Goal: Information Seeking & Learning: Learn about a topic

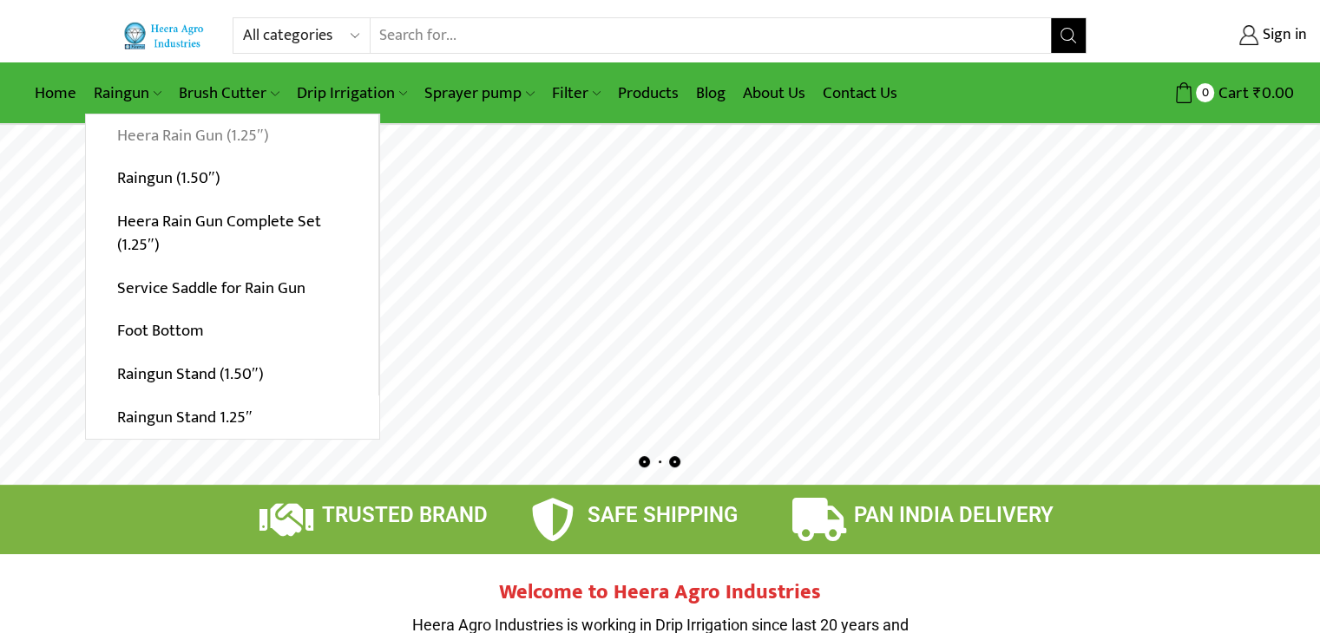
click at [175, 132] on link "Heera Rain Gun (1.25″)" at bounding box center [232, 136] width 292 height 43
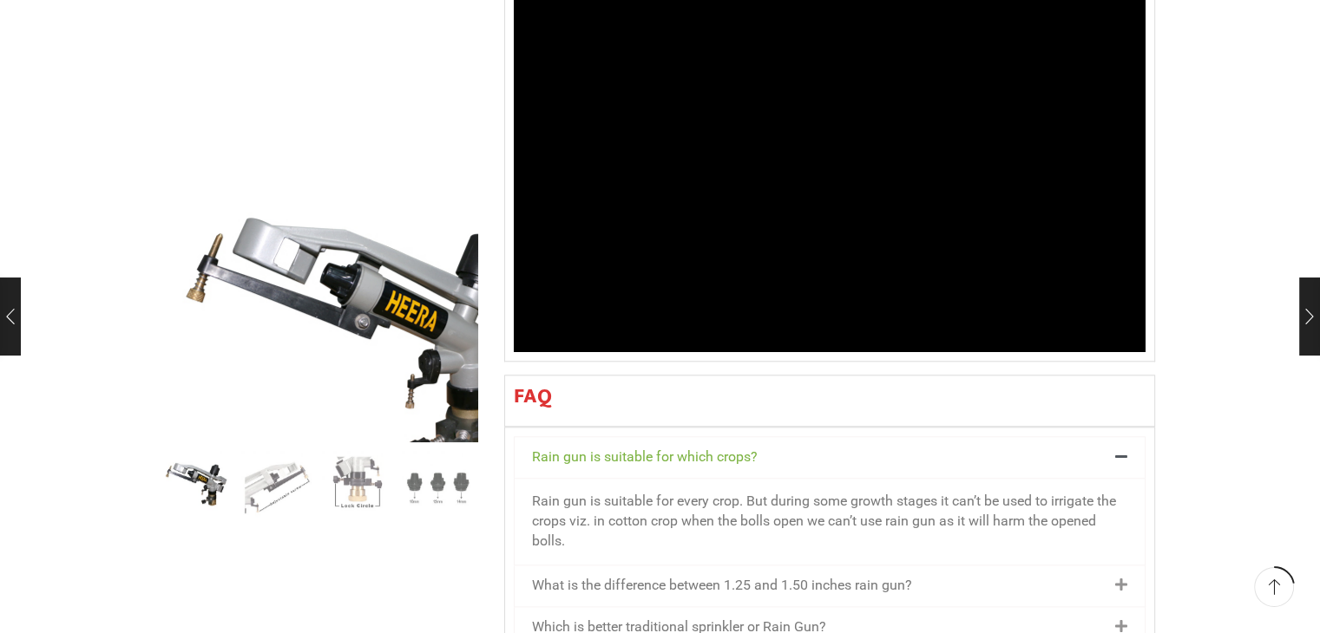
scroll to position [1527, 0]
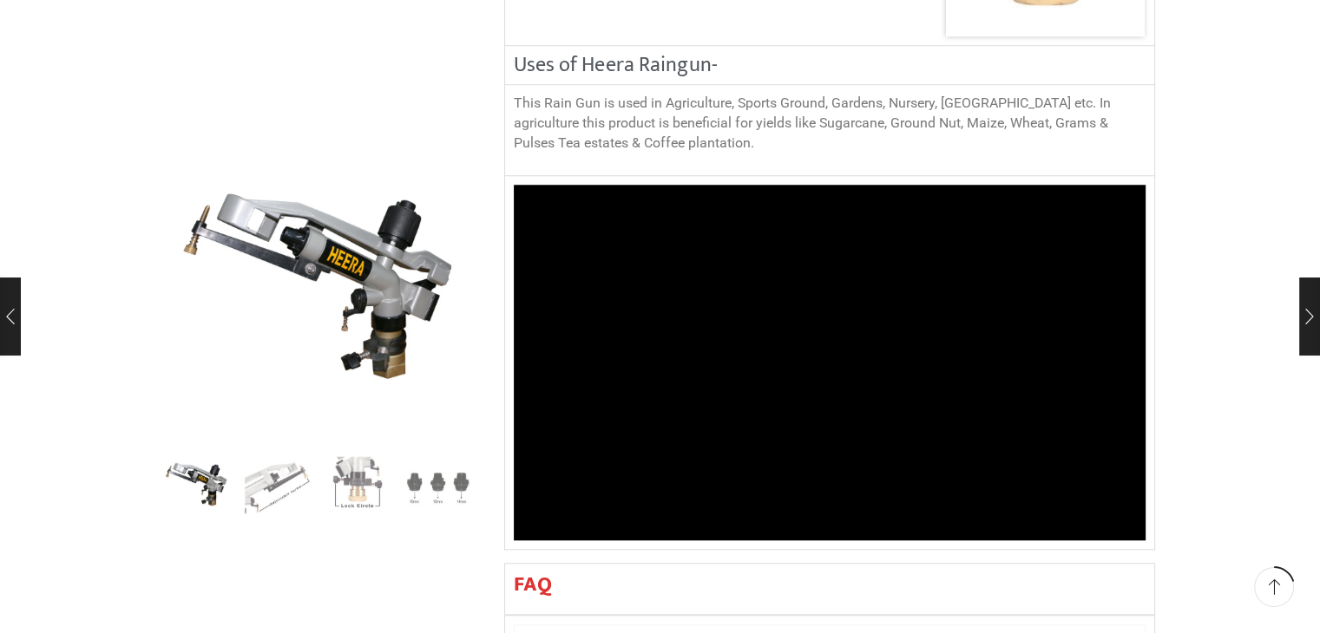
scroll to position [1458, 0]
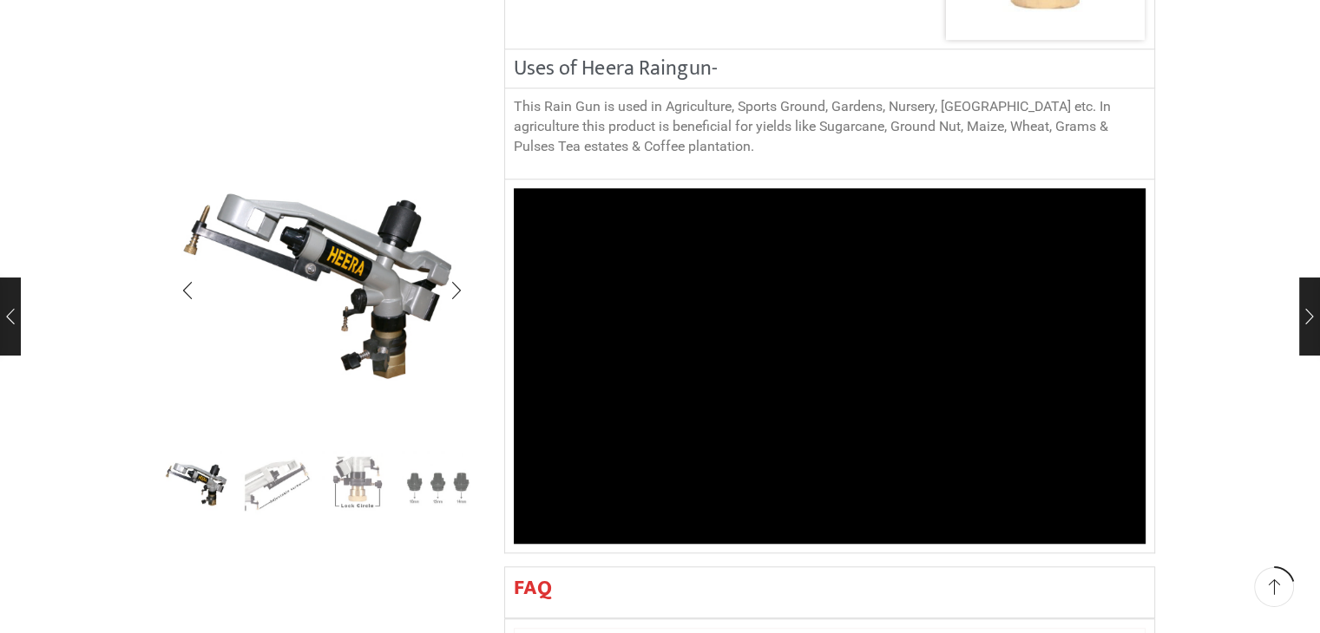
click at [267, 484] on img "2 / 4" at bounding box center [277, 485] width 72 height 72
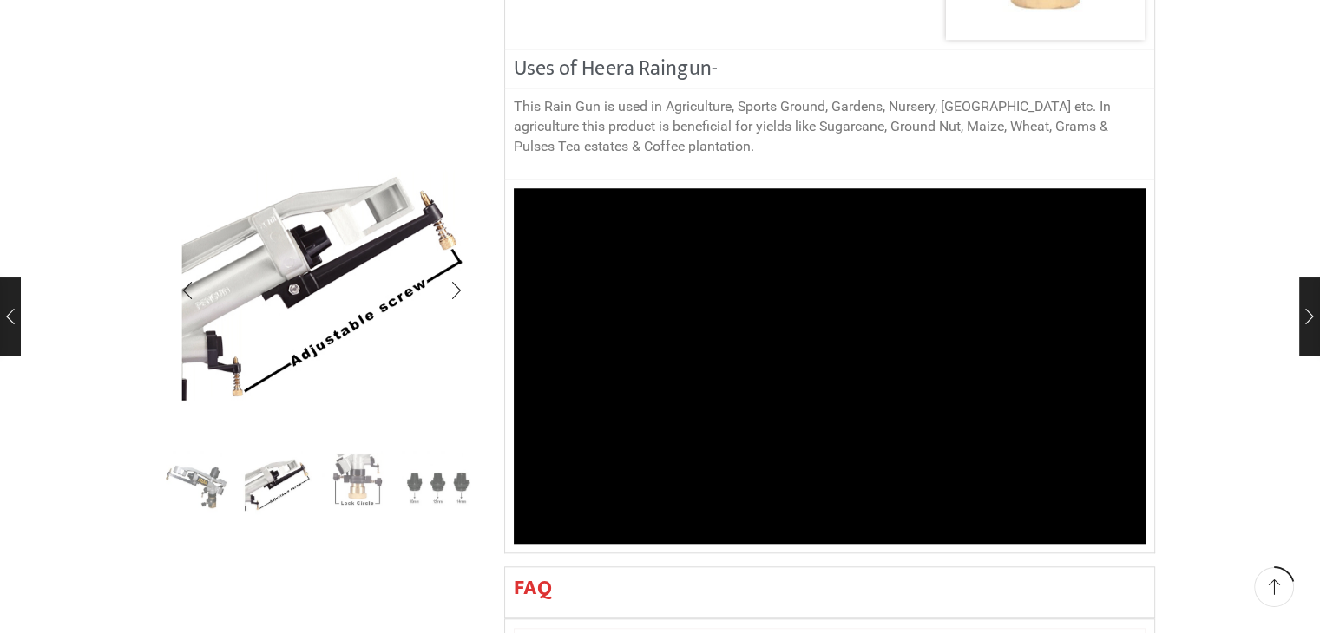
click at [353, 480] on img "3 / 4" at bounding box center [358, 485] width 72 height 72
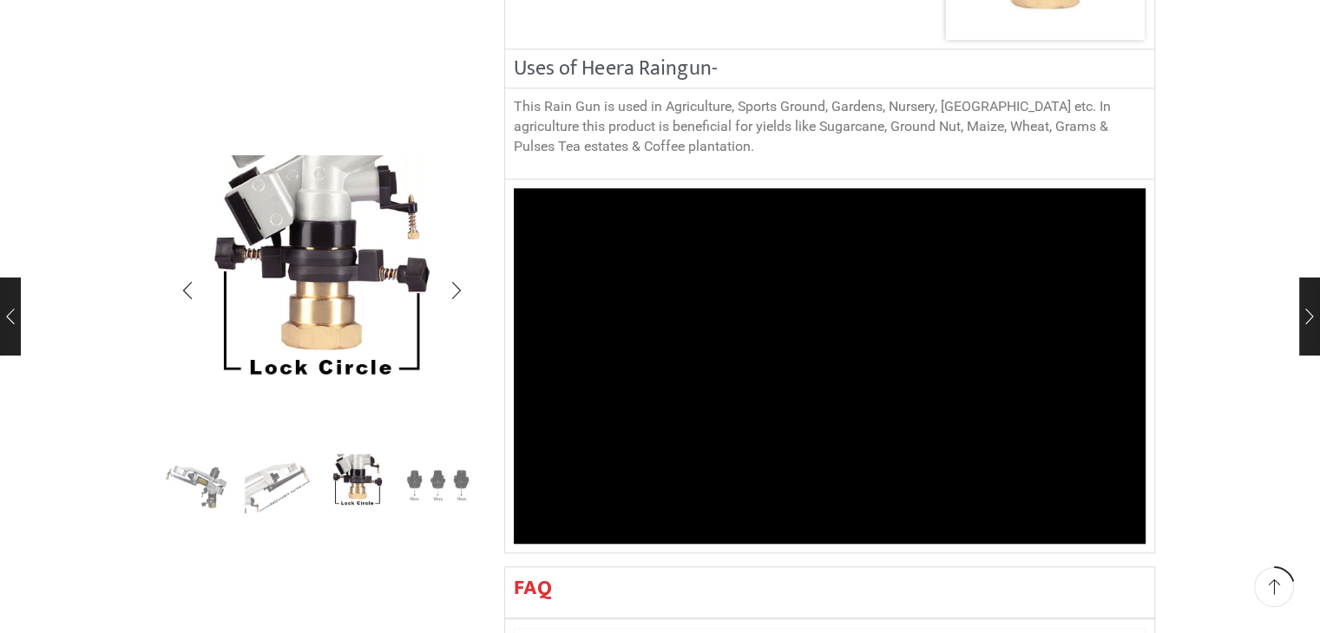
click at [423, 473] on img "4 / 4" at bounding box center [438, 485] width 72 height 72
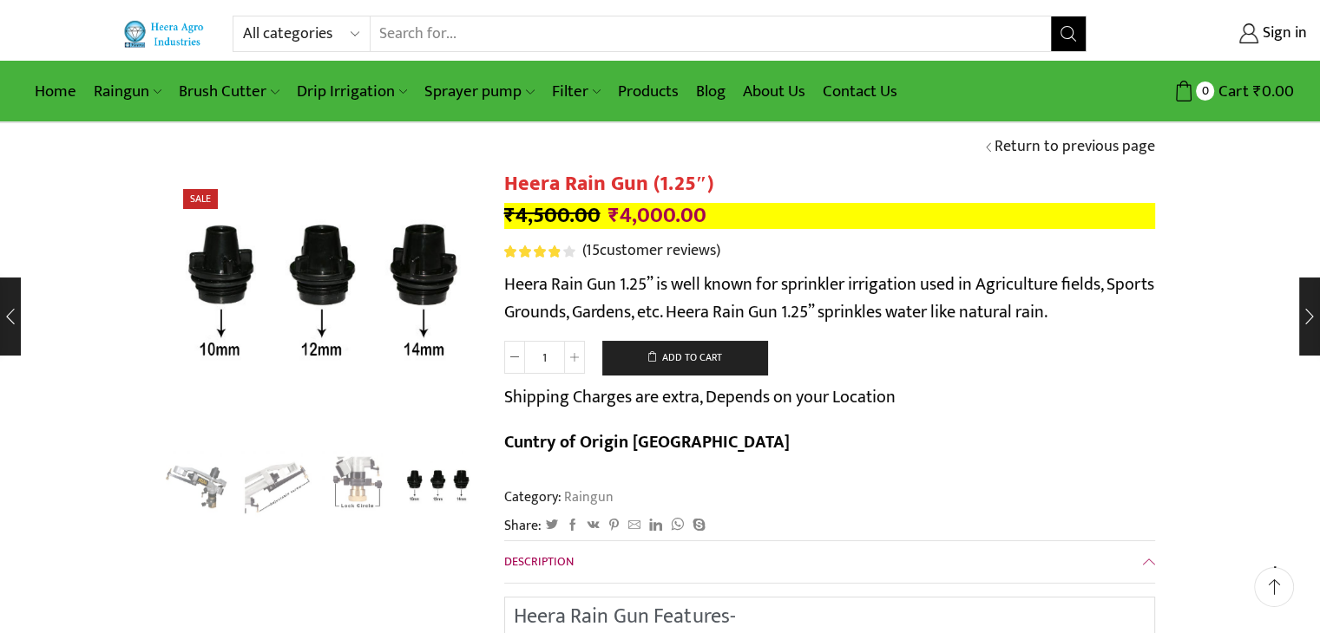
scroll to position [0, 0]
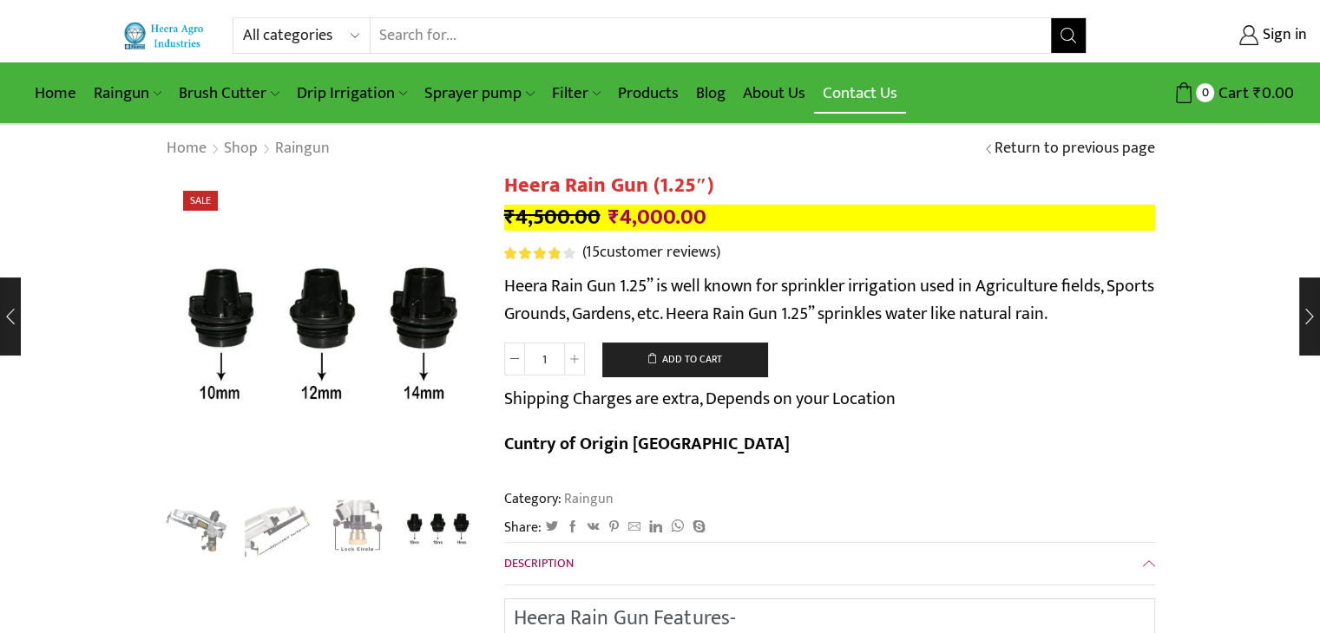
click at [861, 91] on link "Contact Us" at bounding box center [860, 93] width 92 height 41
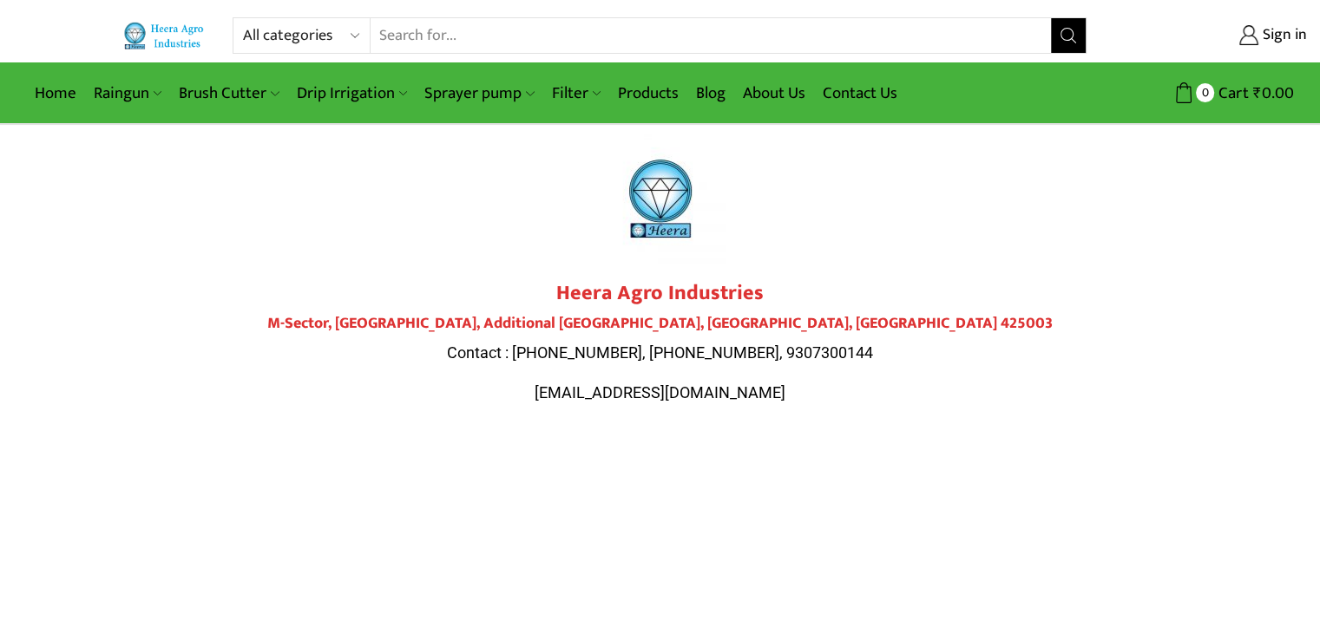
click at [183, 134] on div at bounding box center [660, 199] width 972 height 130
click at [187, 127] on div "Heera Agro Industries M-Sector, Patil Nagar, Additional MIDC, Jalgaon, Maharash…" at bounding box center [660, 277] width 989 height 305
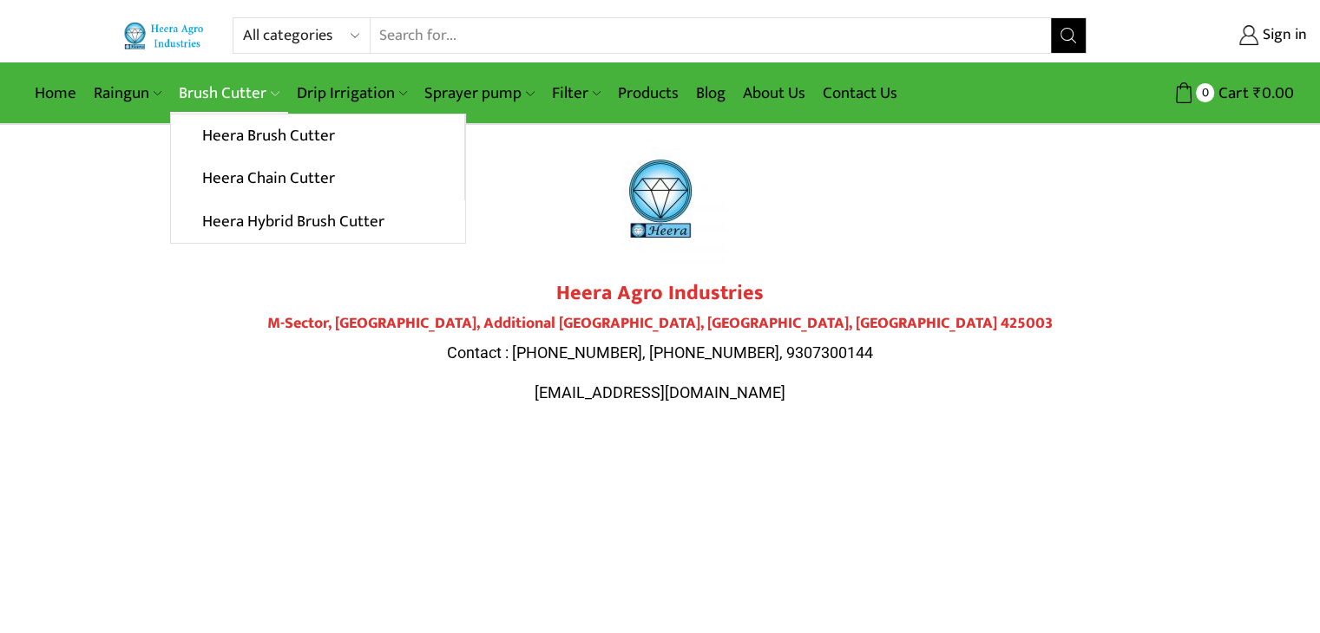
click at [233, 97] on link "Brush Cutter" at bounding box center [228, 93] width 117 height 41
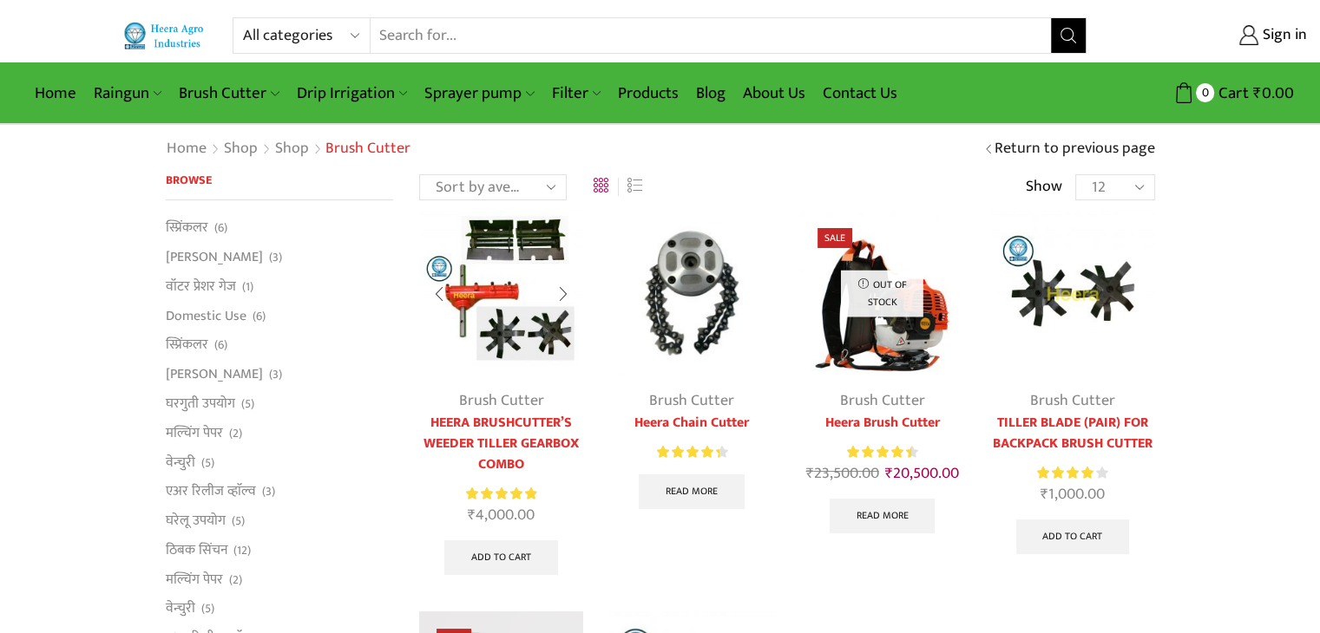
click at [495, 328] on img at bounding box center [501, 293] width 164 height 164
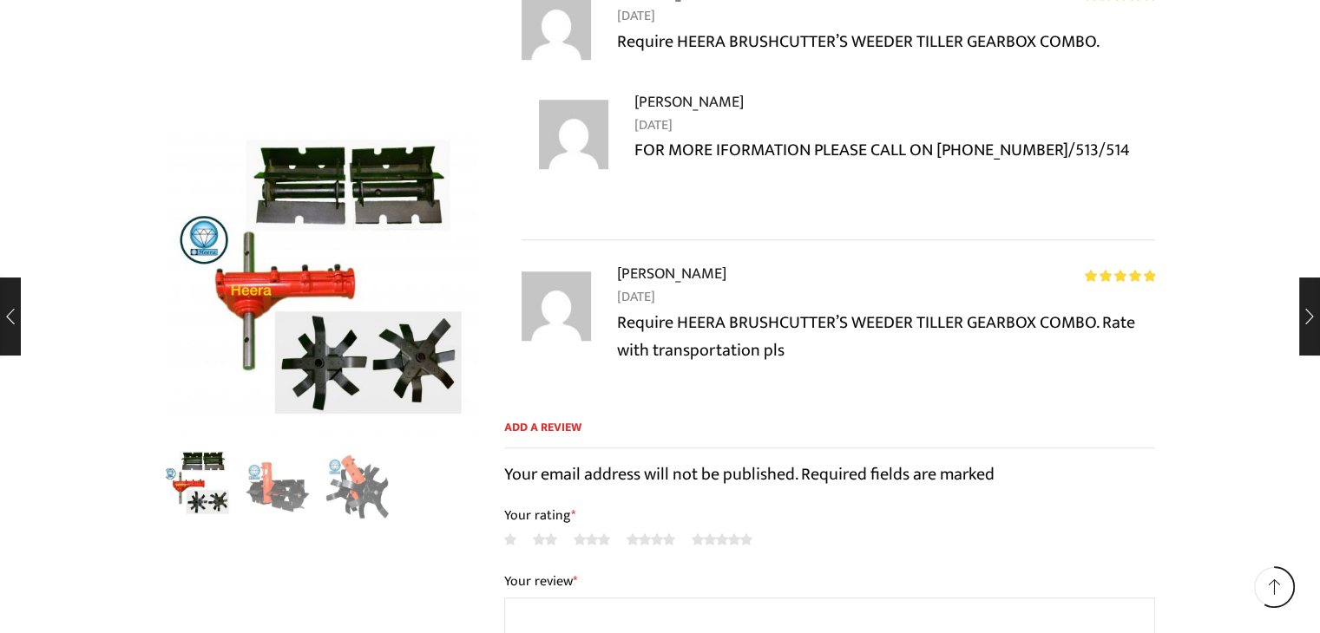
scroll to position [1353, 0]
